Goal: Task Accomplishment & Management: Complete application form

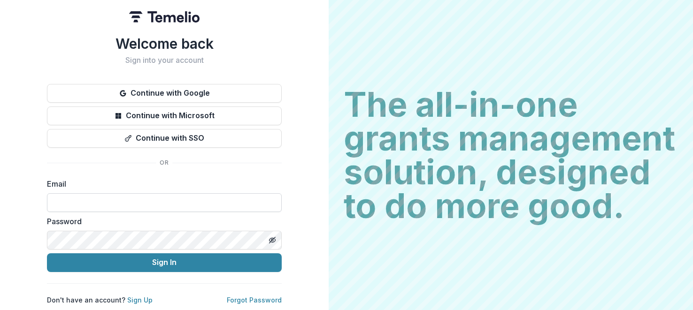
click at [127, 194] on input at bounding box center [164, 203] width 235 height 19
paste input "**********"
type input "**********"
click at [47, 254] on button "Sign In" at bounding box center [164, 263] width 235 height 19
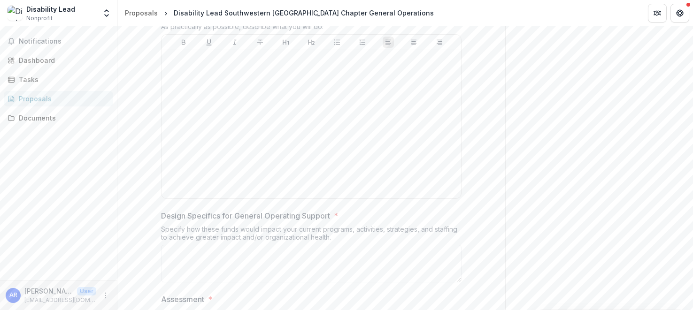
scroll to position [1798, 0]
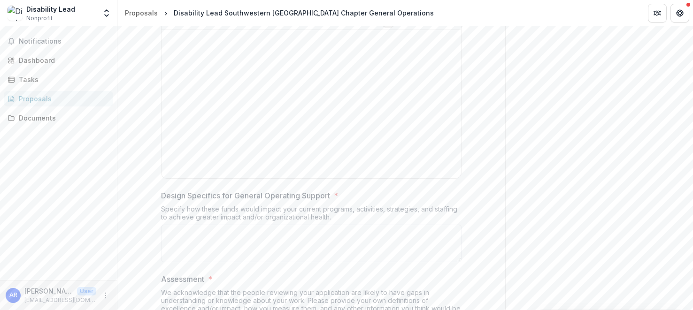
drag, startPoint x: 332, startPoint y: 72, endPoint x: 155, endPoint y: 63, distance: 176.8
copy div "Thinking about the goals you described above, share the plan of how you will ac…"
click at [306, 225] on div "Specify how these funds would impact your current programs, activities, strateg…" at bounding box center [311, 215] width 301 height 20
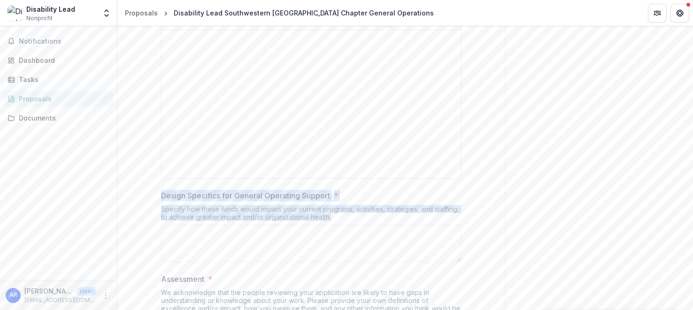
drag, startPoint x: 334, startPoint y: 282, endPoint x: 161, endPoint y: 262, distance: 175.0
click at [161, 262] on div "Design Specifics for General Operating Support * Specify how these funds would …" at bounding box center [311, 228] width 301 height 76
copy div "Design Specifics for General Operating Support * Specify how these funds would …"
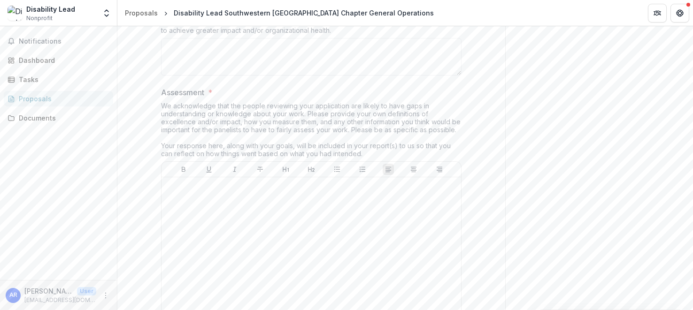
scroll to position [1985, 0]
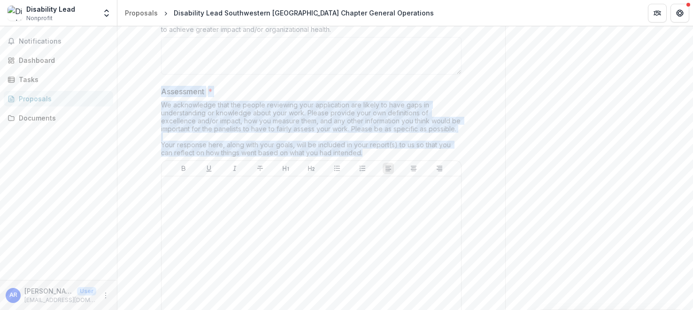
drag, startPoint x: 365, startPoint y: 220, endPoint x: 158, endPoint y: 163, distance: 215.0
copy div "Assessment * We acknowledge that the people reviewing your application are like…"
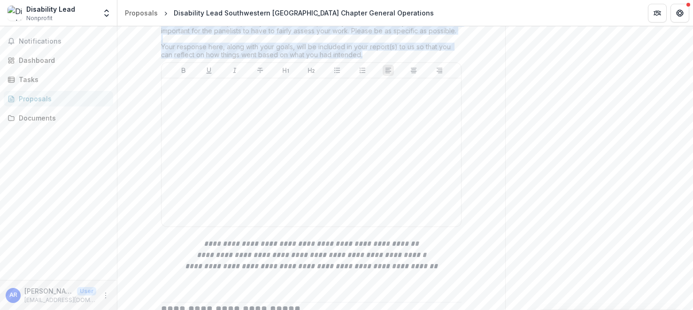
scroll to position [2097, 0]
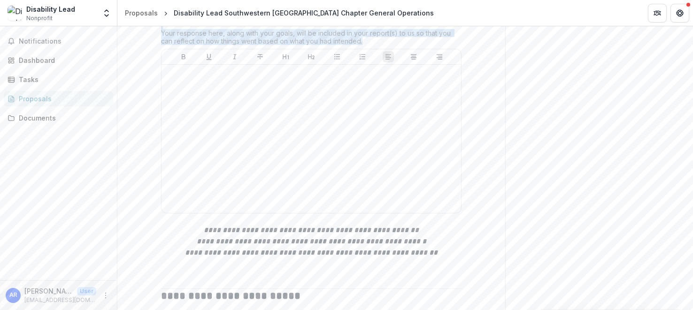
click at [345, 49] on div "We acknowledge that the people reviewing your application are likely to have ga…" at bounding box center [311, 19] width 301 height 60
drag, startPoint x: 378, startPoint y: 110, endPoint x: 152, endPoint y: 58, distance: 231.9
copy div "We acknowledge that the people reviewing your application are likely to have ga…"
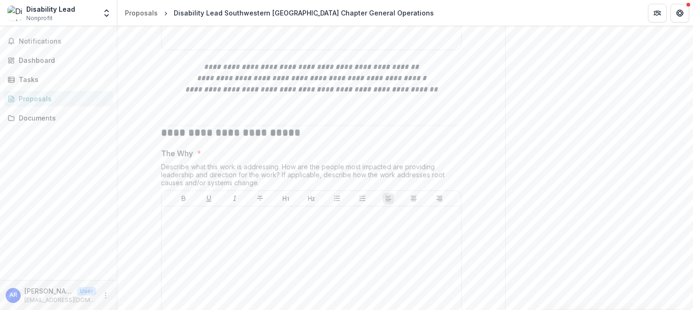
scroll to position [2356, 0]
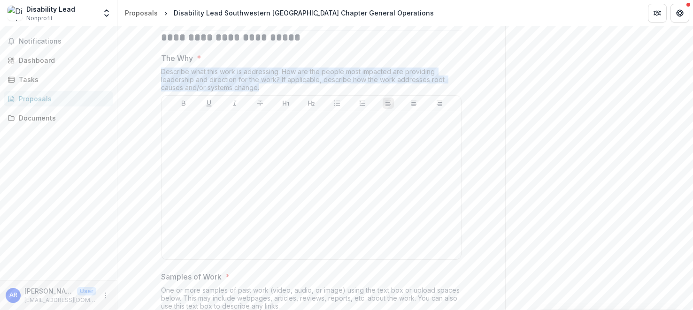
drag, startPoint x: 260, startPoint y: 155, endPoint x: 155, endPoint y: 140, distance: 106.8
copy div "Describe what this work is addressing. How are the people most impacted are pro…"
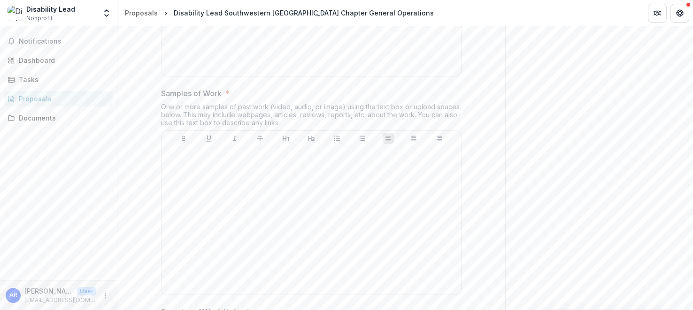
scroll to position [2560, 0]
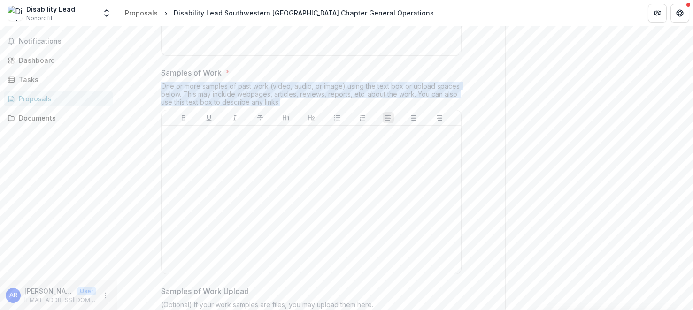
drag, startPoint x: 282, startPoint y: 167, endPoint x: 155, endPoint y: 152, distance: 128.2
click at [155, 152] on div "**********" at bounding box center [312, 187] width 316 height 5097
copy div "One or more samples of past work (video, audio, or image) using the text box or…"
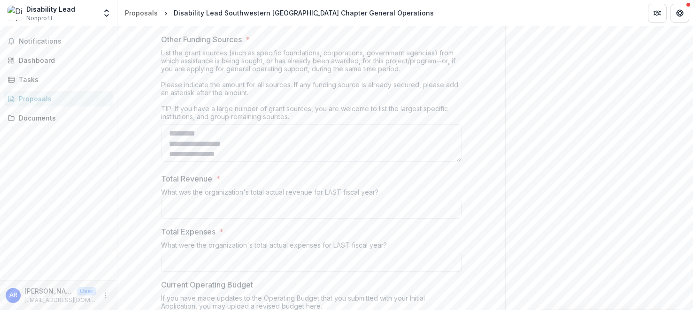
scroll to position [3003, 0]
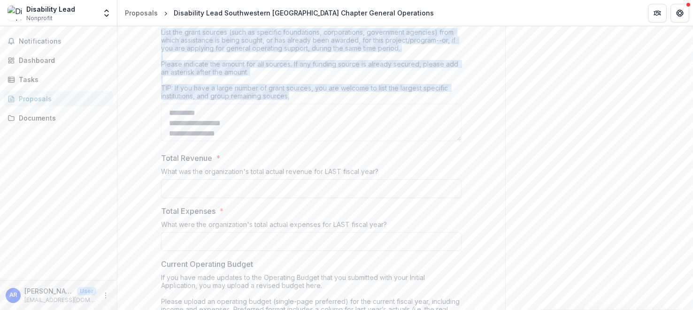
drag, startPoint x: 293, startPoint y: 163, endPoint x: 157, endPoint y: 99, distance: 150.5
copy div "List the grant sources (such as specific foundations, corporations, government …"
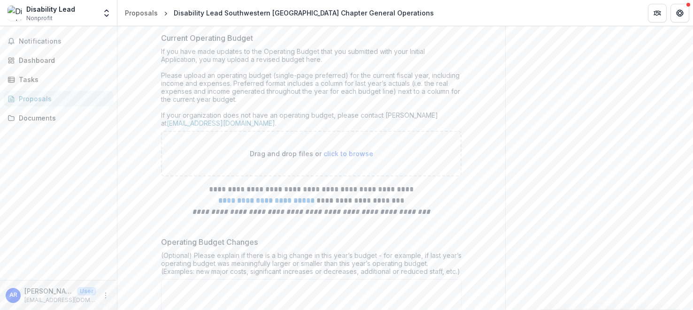
scroll to position [3220, 0]
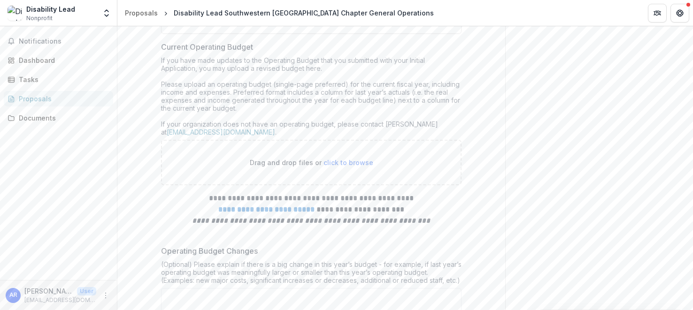
drag, startPoint x: 159, startPoint y: 221, endPoint x: 396, endPoint y: 74, distance: 278.8
copy div "Total Revenue * What was the organization's total actual revenue for LAST fisca…"
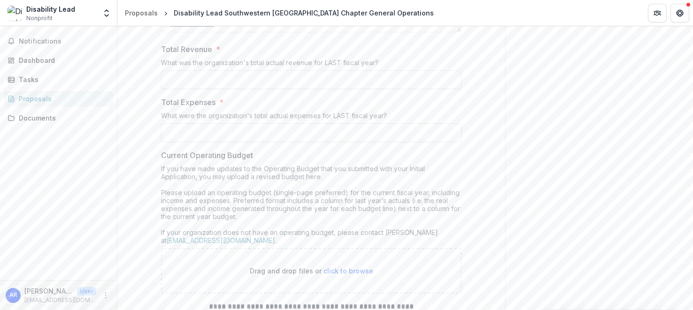
scroll to position [3108, 0]
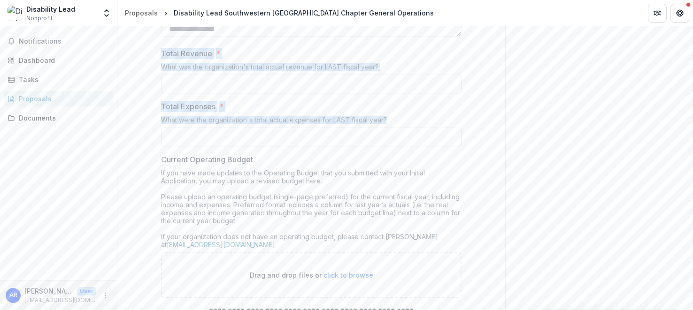
drag, startPoint x: 391, startPoint y: 186, endPoint x: 158, endPoint y: 121, distance: 241.6
copy div "Total Revenue * What was the organization's total actual revenue for LAST fisca…"
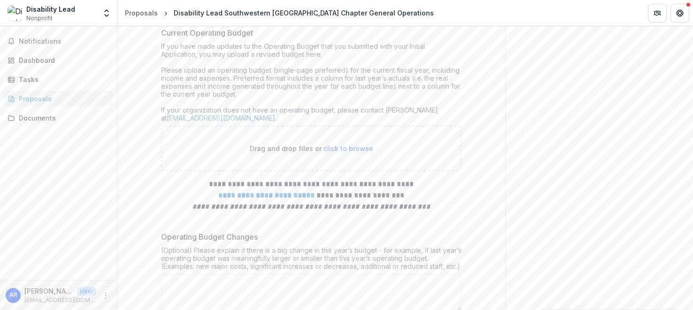
scroll to position [3296, 0]
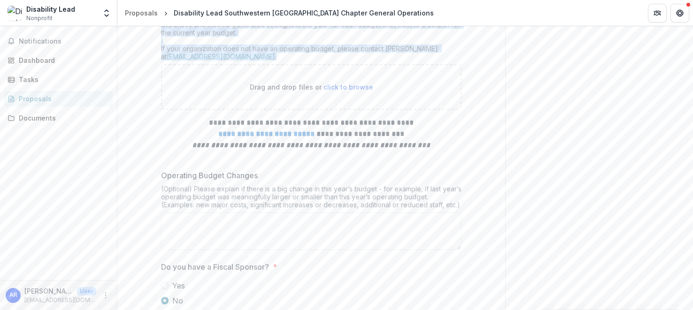
drag, startPoint x: 276, startPoint y: 124, endPoint x: 158, endPoint y: 45, distance: 141.5
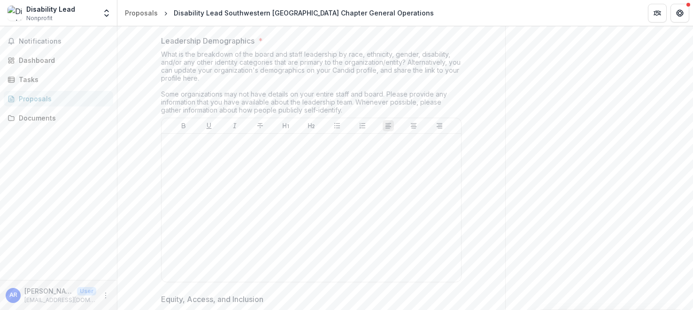
scroll to position [3582, 0]
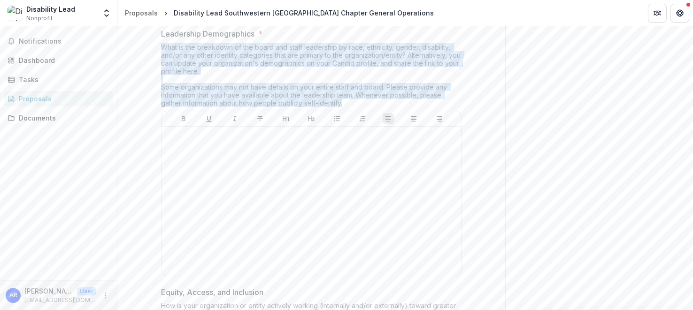
drag, startPoint x: 323, startPoint y: 170, endPoint x: 158, endPoint y: 108, distance: 175.5
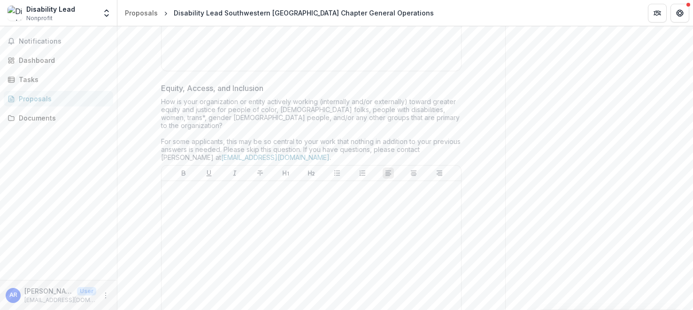
scroll to position [3820, 0]
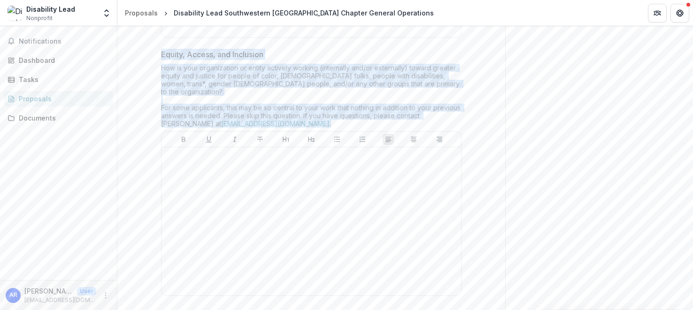
drag, startPoint x: 269, startPoint y: 182, endPoint x: 158, endPoint y: 121, distance: 127.0
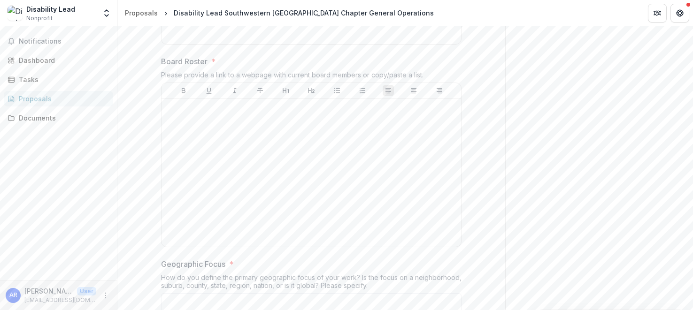
scroll to position [4079, 0]
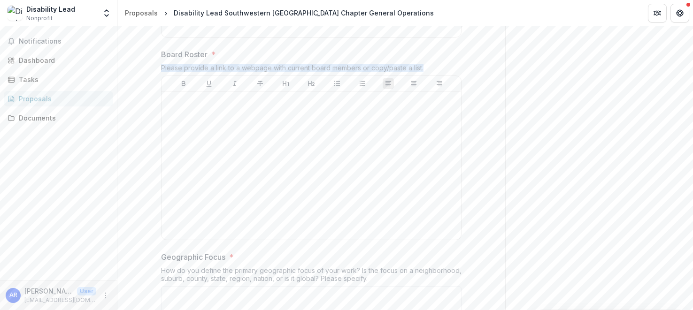
drag, startPoint x: 428, startPoint y: 122, endPoint x: 146, endPoint y: 119, distance: 282.3
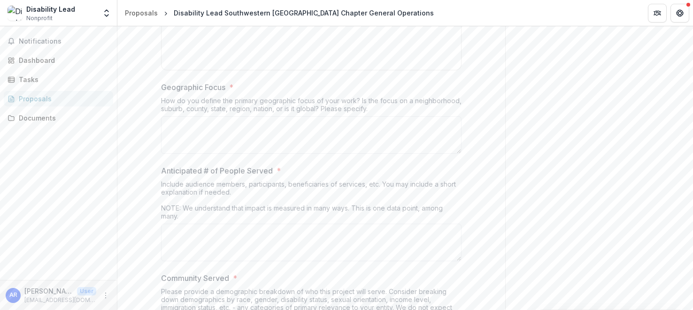
scroll to position [4256, 0]
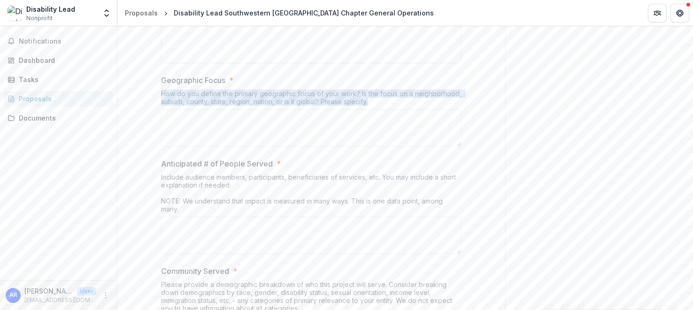
drag, startPoint x: 372, startPoint y: 156, endPoint x: 158, endPoint y: 145, distance: 214.9
click at [248, 217] on div "Include audience members, participants, beneficiaries of services, etc. You may…" at bounding box center [311, 195] width 301 height 44
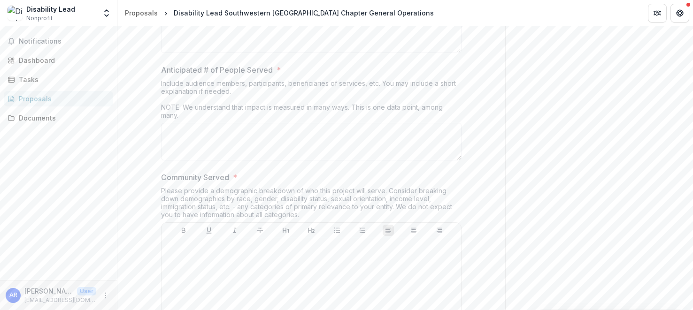
scroll to position [4369, 0]
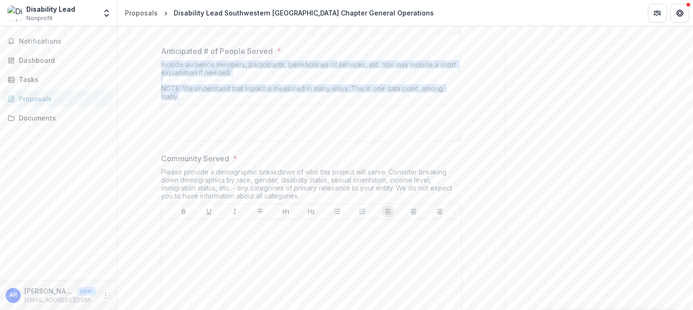
drag, startPoint x: 186, startPoint y: 153, endPoint x: 158, endPoint y: 119, distance: 43.7
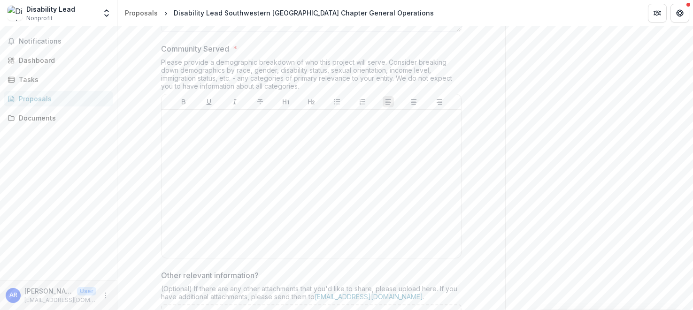
scroll to position [4481, 0]
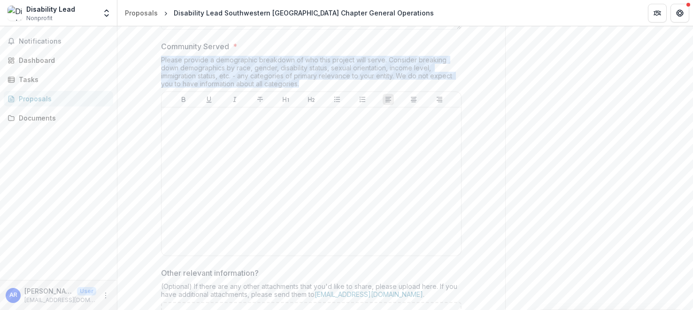
drag, startPoint x: 313, startPoint y: 136, endPoint x: 159, endPoint y: 115, distance: 155.0
